Goal: Information Seeking & Learning: Learn about a topic

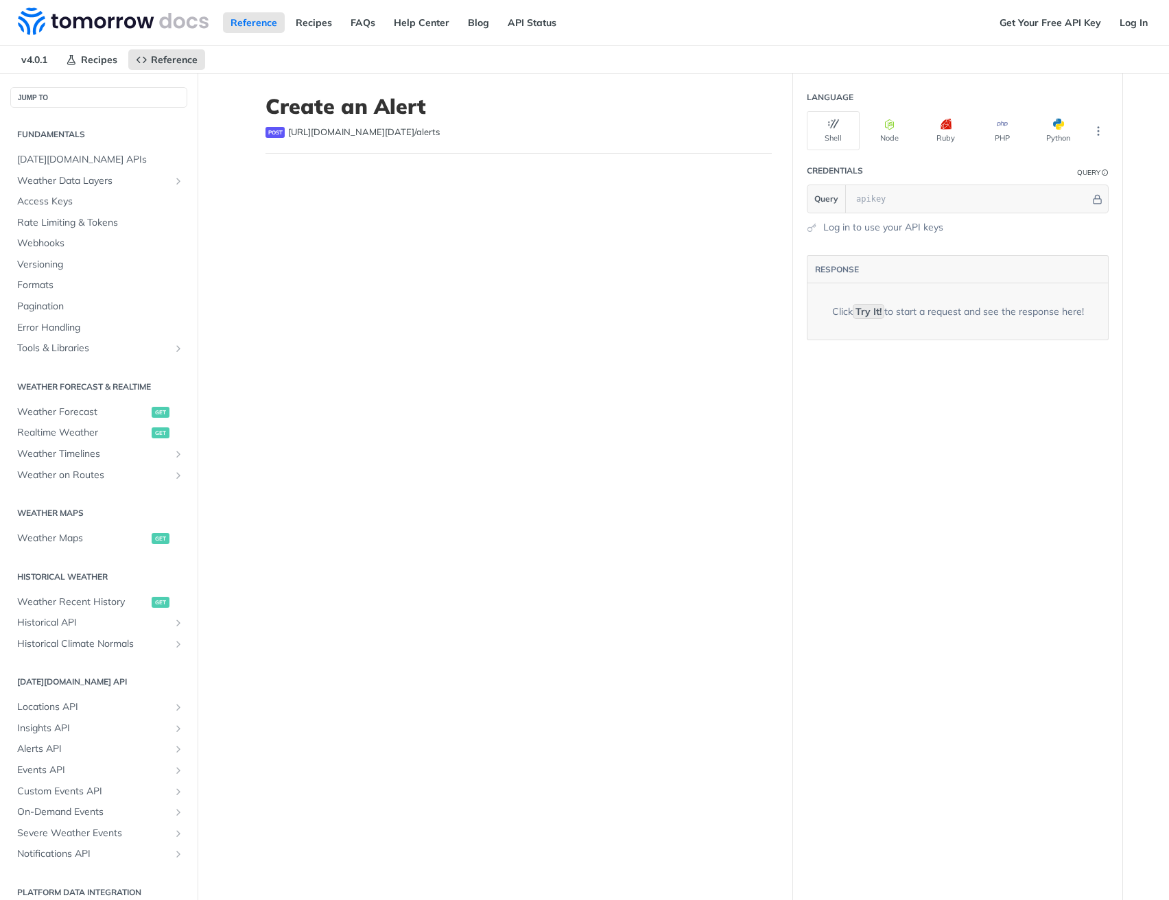
select select "true"
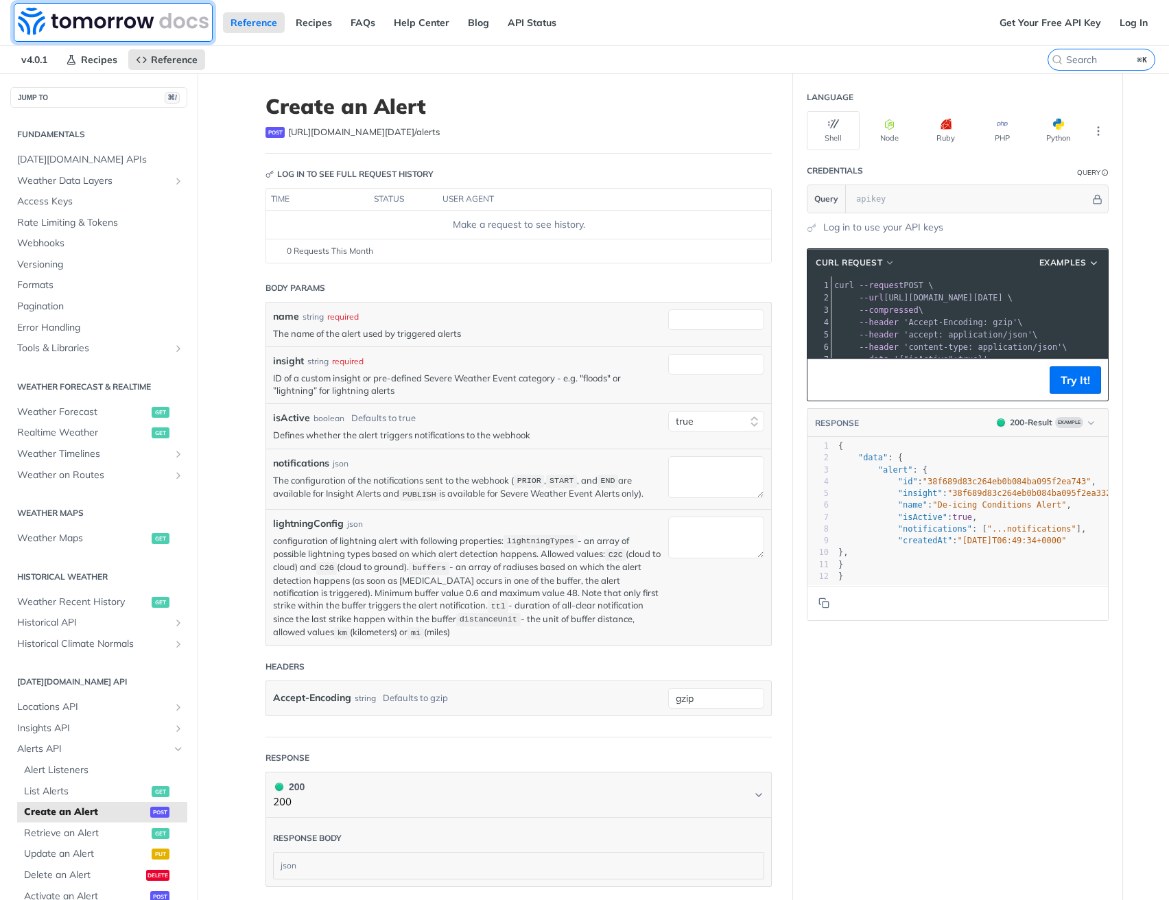
click at [73, 26] on img at bounding box center [113, 21] width 191 height 27
click at [111, 14] on img at bounding box center [113, 21] width 191 height 27
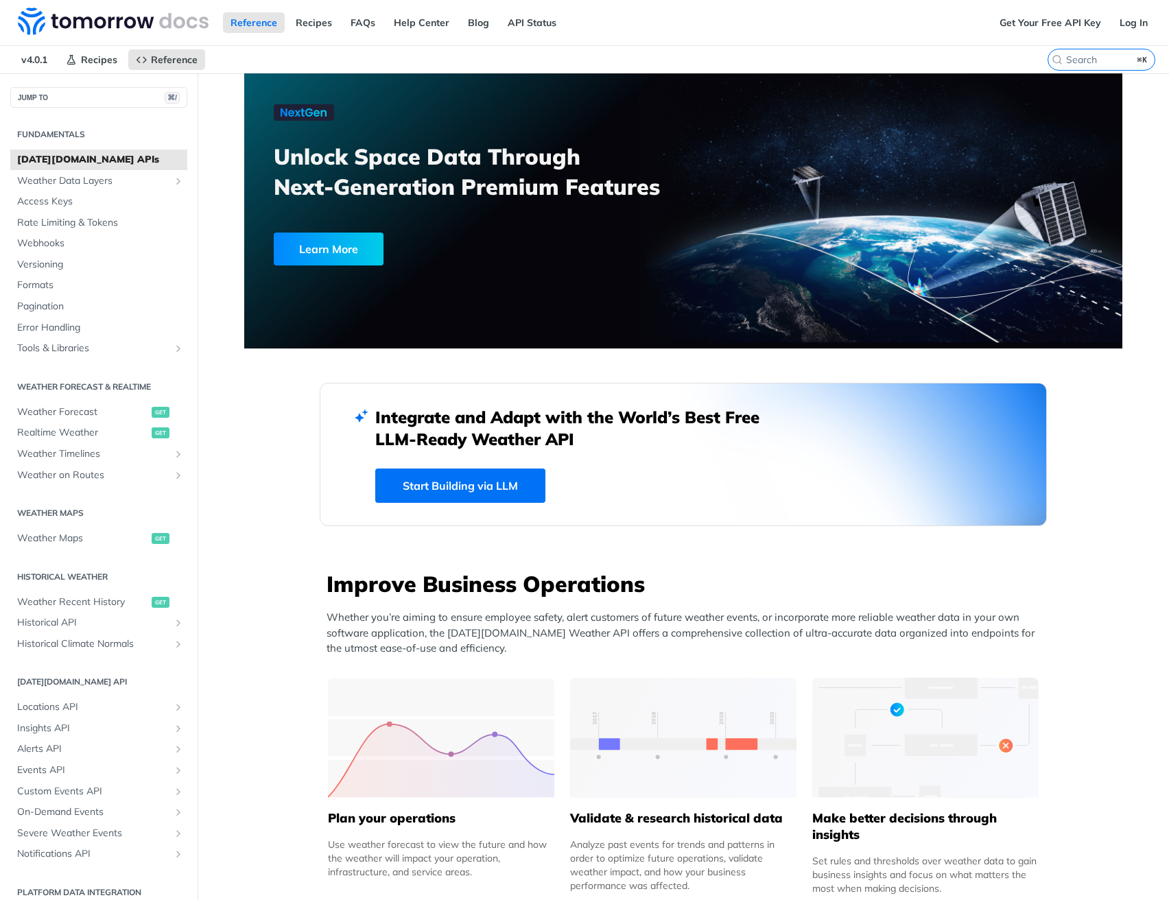
drag, startPoint x: 398, startPoint y: 560, endPoint x: 239, endPoint y: 493, distance: 172.5
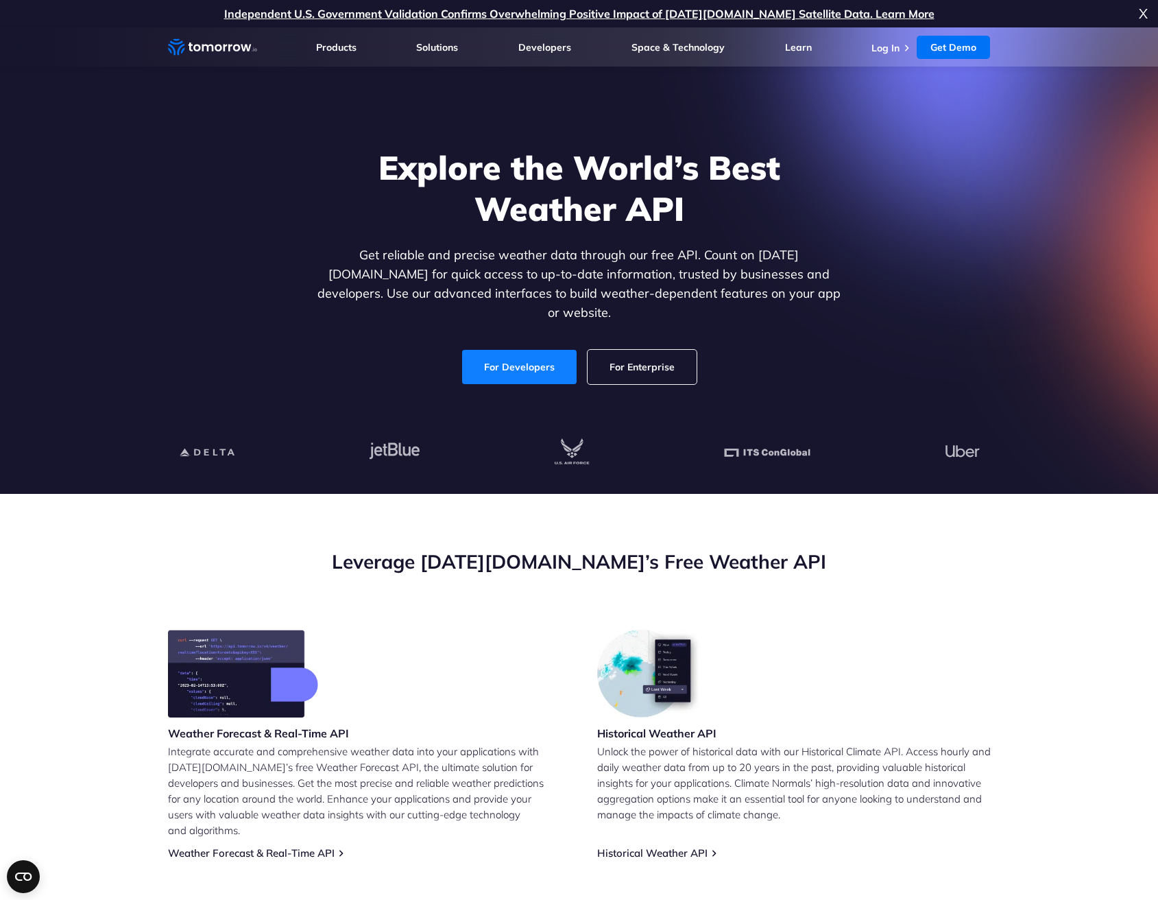
click at [486, 350] on link "For Developers" at bounding box center [519, 367] width 115 height 34
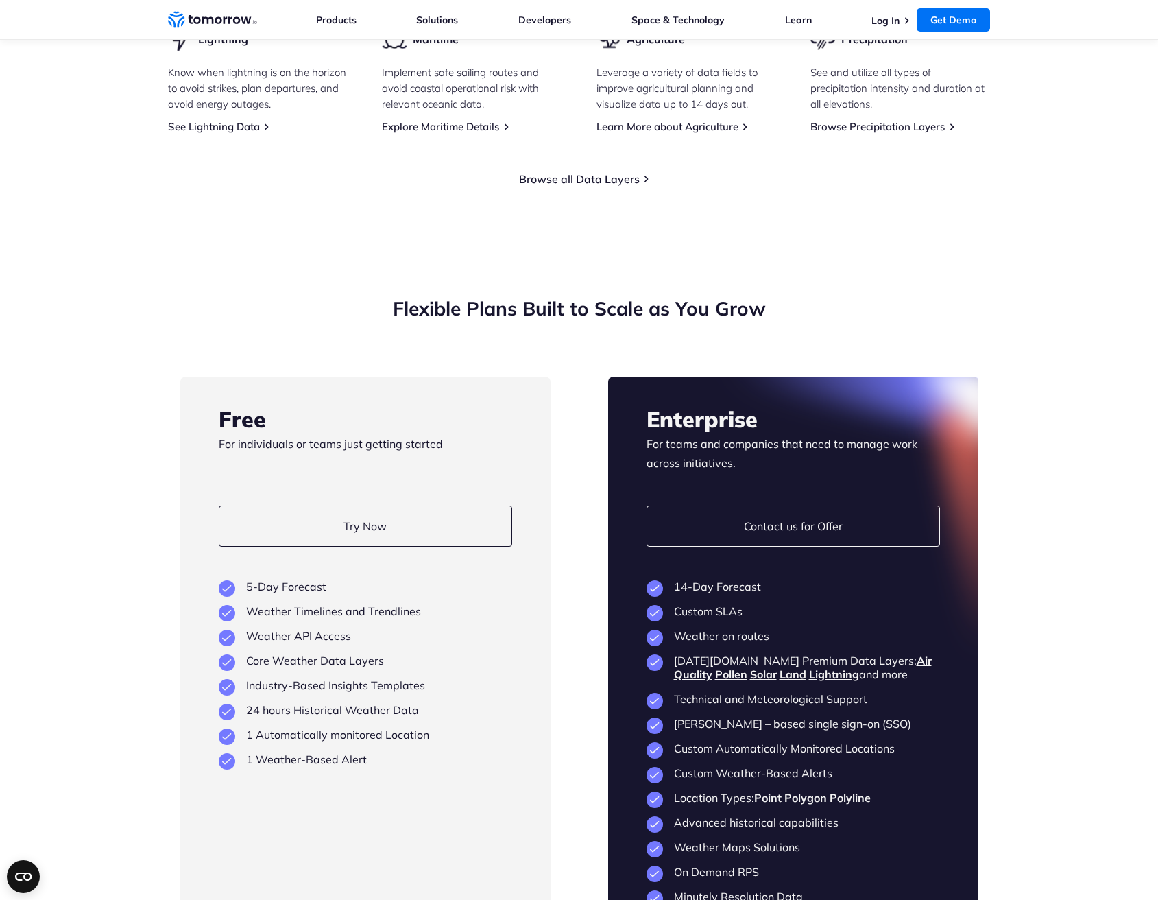
scroll to position [2378, 0]
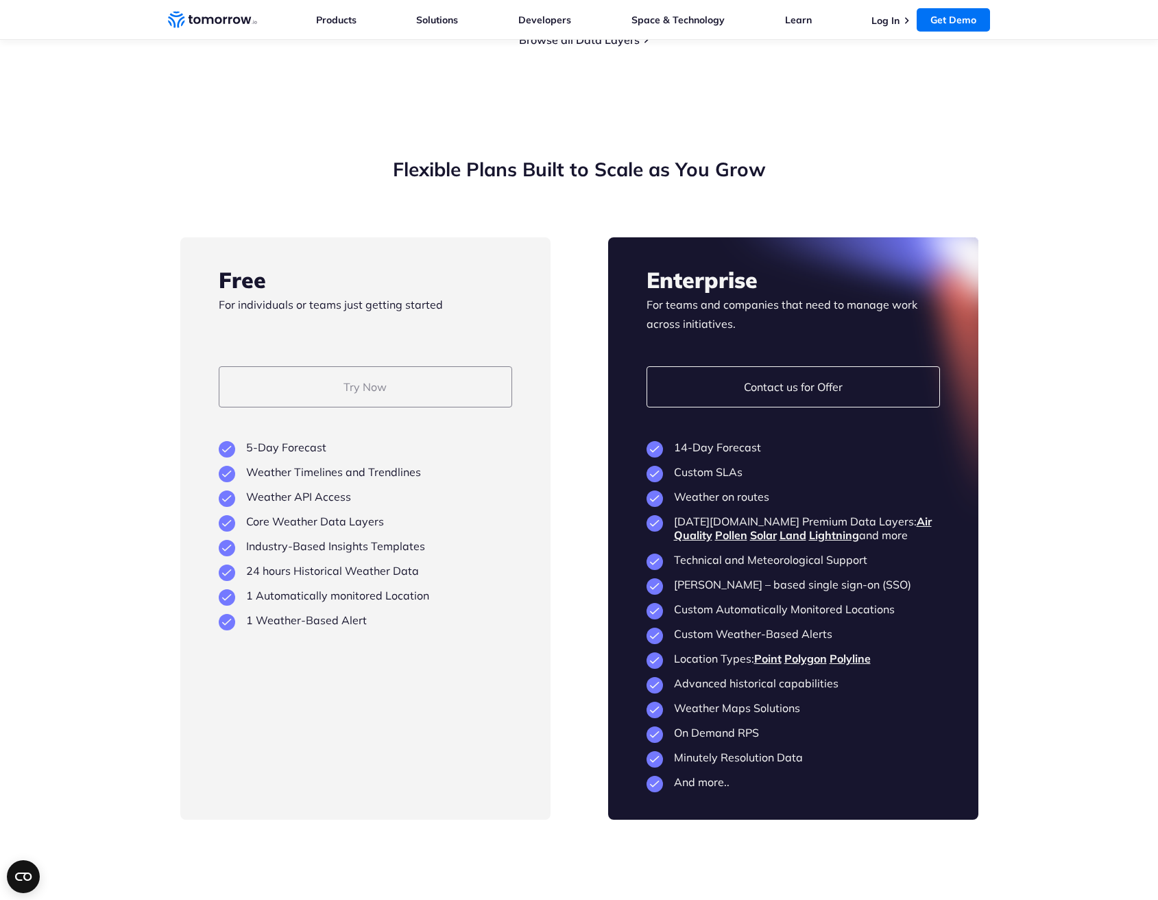
click at [363, 381] on link "Try Now" at bounding box center [366, 386] width 294 height 41
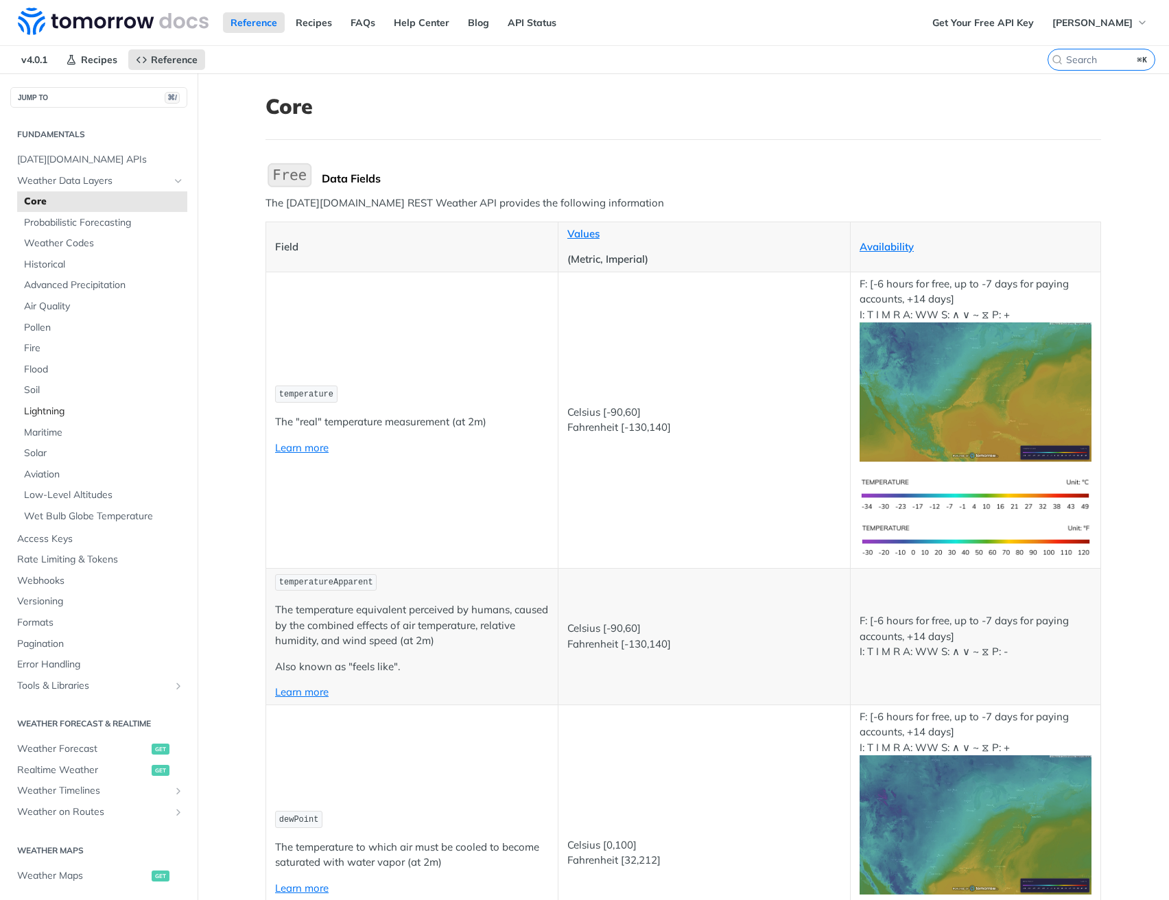
click at [41, 408] on span "Lightning" at bounding box center [104, 412] width 160 height 14
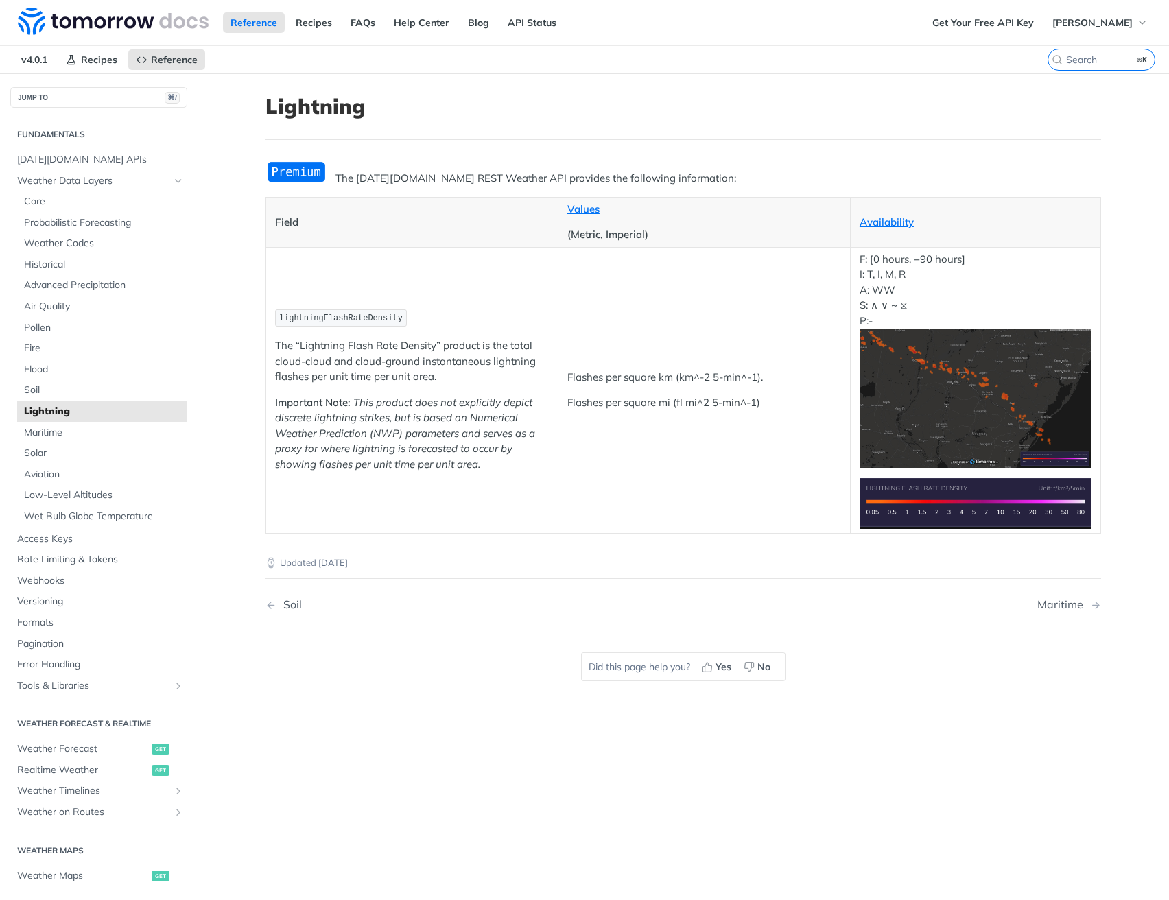
click at [401, 423] on em "This product does not explicitly depict discrete lightning strikes, but is base…" at bounding box center [405, 433] width 260 height 75
